Goal: Task Accomplishment & Management: Manage account settings

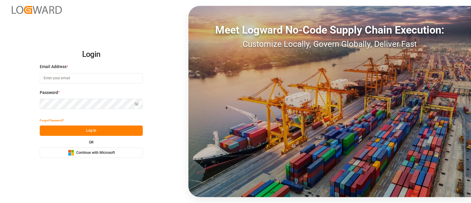
click at [120, 157] on button "Microsoft Logo Continue with Microsoft" at bounding box center [91, 153] width 103 height 10
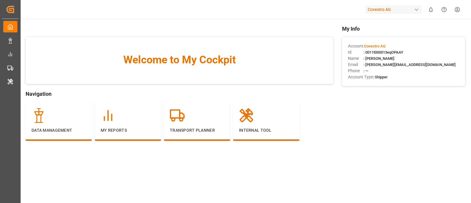
click at [380, 10] on div "Covestro AG" at bounding box center [393, 9] width 57 height 9
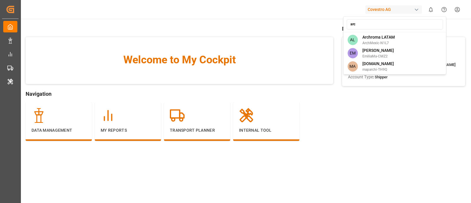
type input "arch"
